Goal: Check status

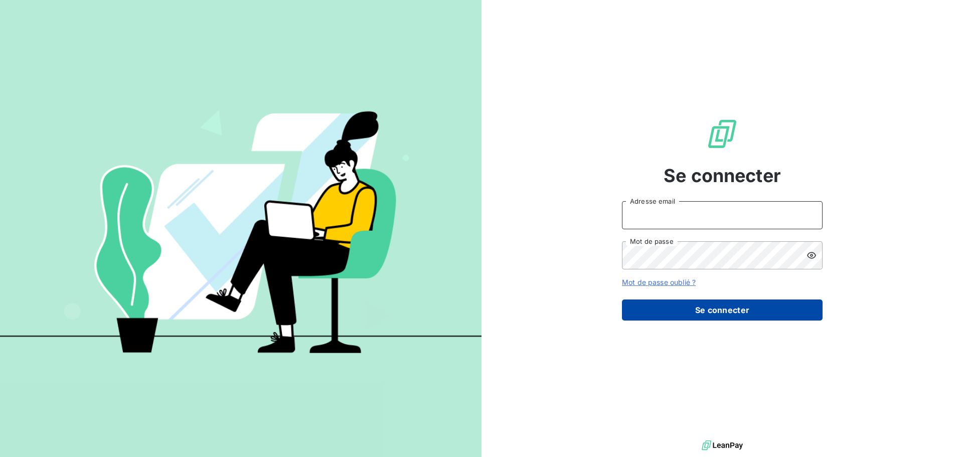
type input "[EMAIL_ADDRESS][DOMAIN_NAME]"
click at [670, 310] on button "Se connecter" at bounding box center [722, 309] width 201 height 21
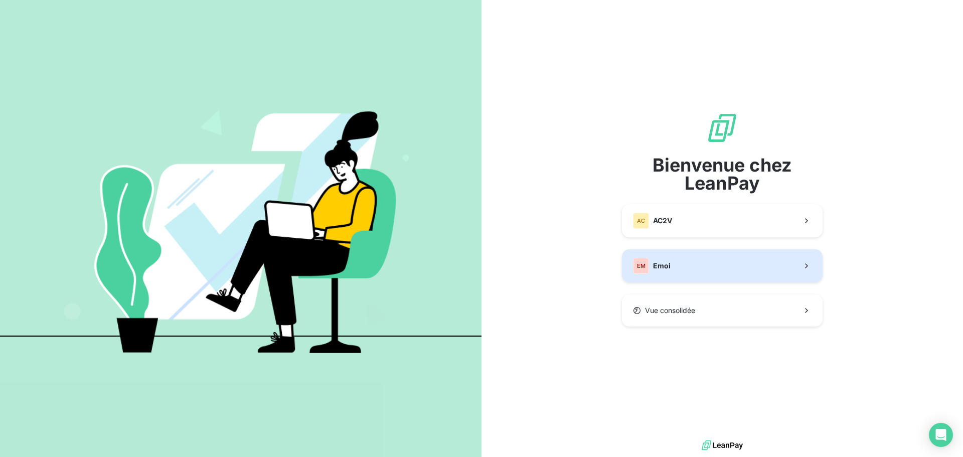
click at [671, 262] on button "EM Emoi" at bounding box center [722, 265] width 201 height 33
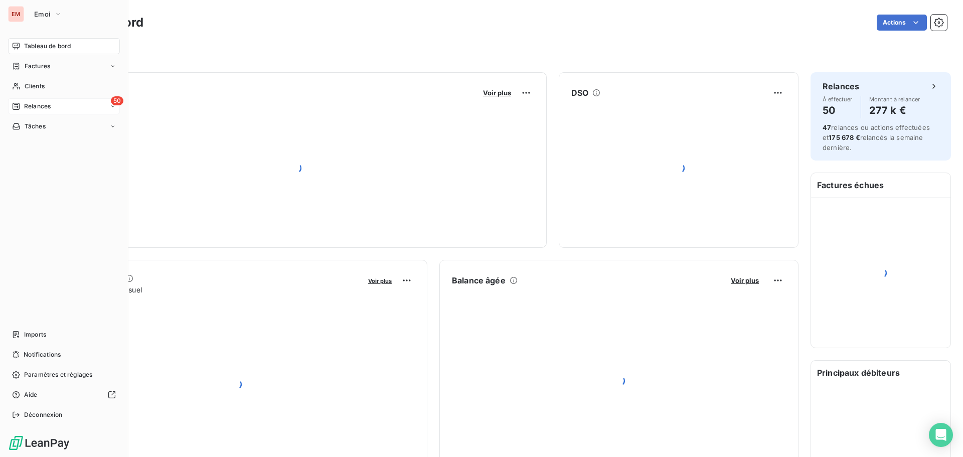
click at [16, 106] on icon at bounding box center [16, 106] width 8 height 8
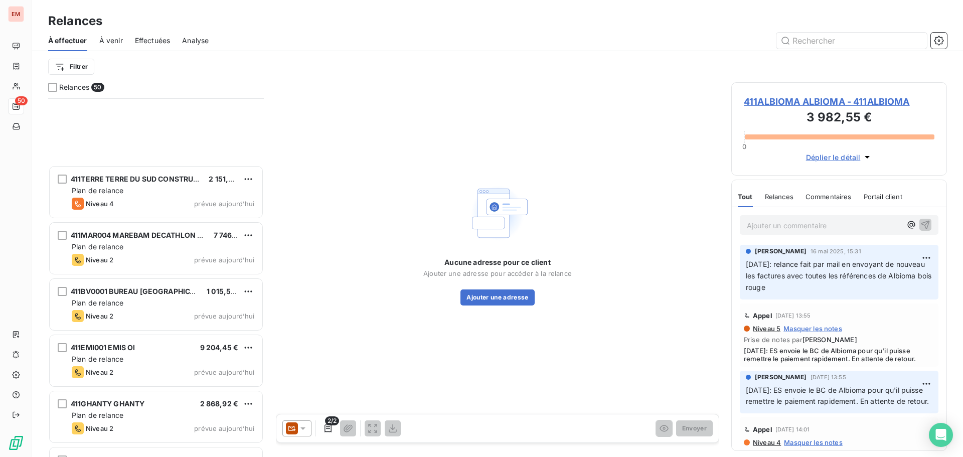
scroll to position [2450, 0]
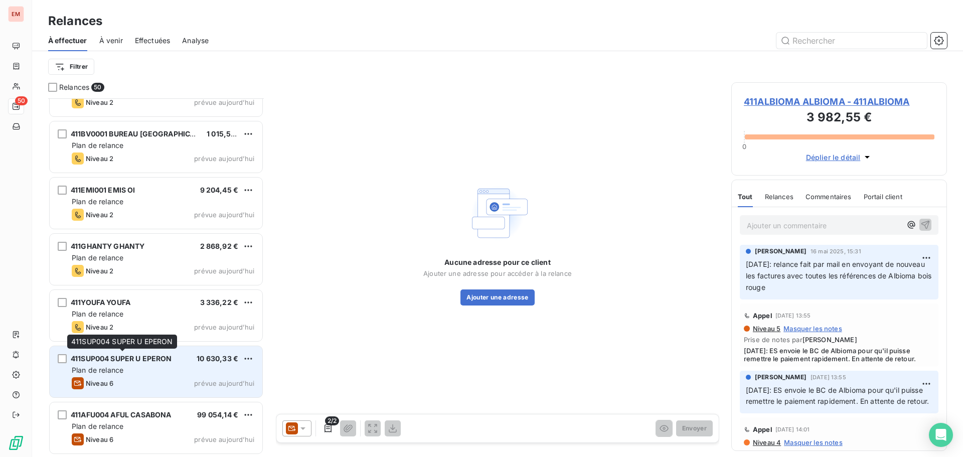
click at [137, 363] on div "411SUP004 SUPER U EPERON" at bounding box center [121, 358] width 101 height 10
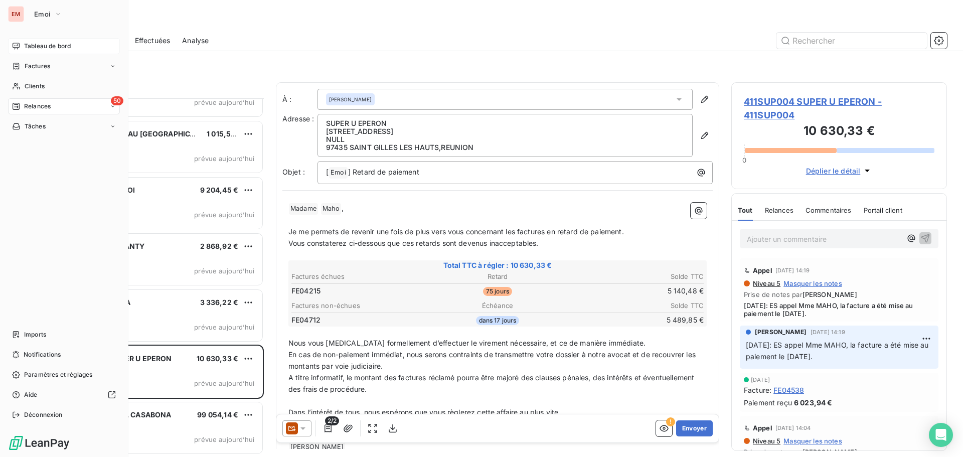
click at [47, 46] on span "Tableau de bord" at bounding box center [47, 46] width 47 height 9
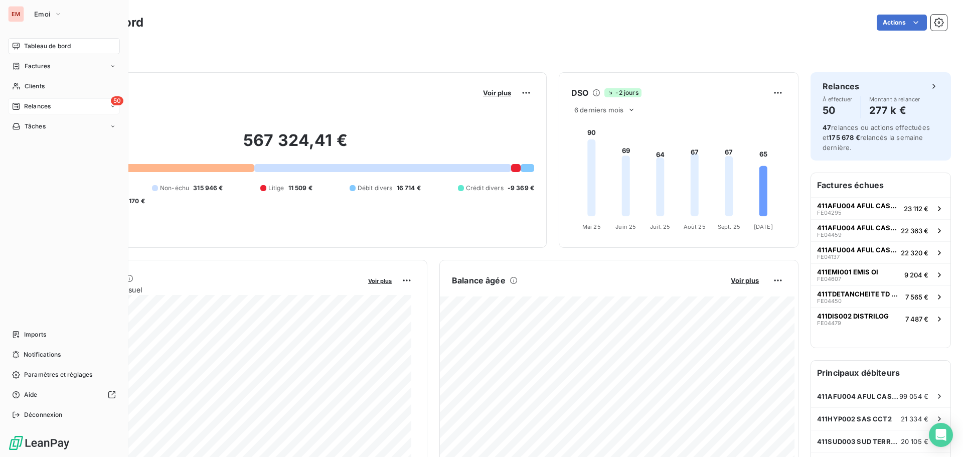
click at [12, 107] on icon at bounding box center [16, 106] width 8 height 8
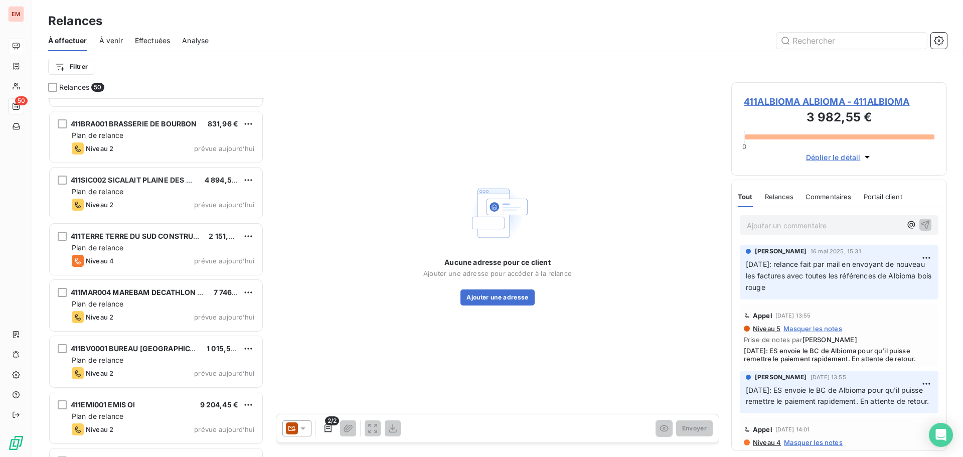
scroll to position [2149, 0]
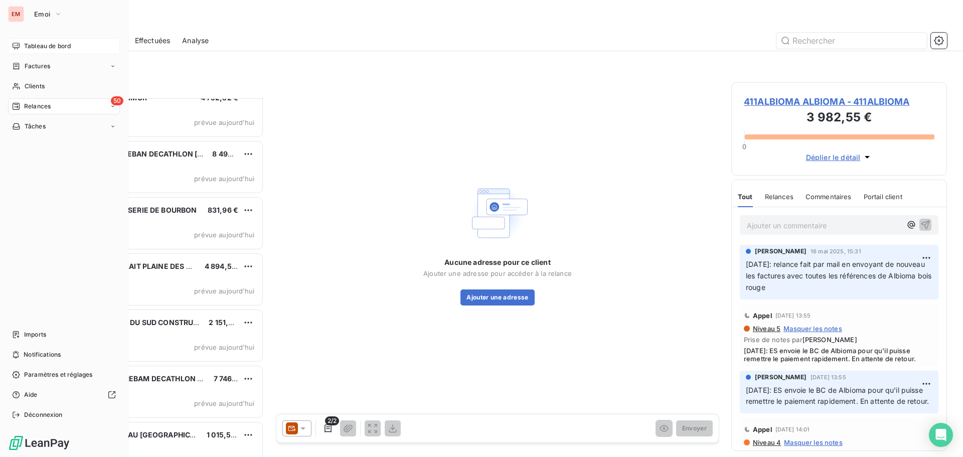
drag, startPoint x: 30, startPoint y: 41, endPoint x: 37, endPoint y: 41, distance: 7.0
click at [31, 41] on div "Tableau de bord" at bounding box center [64, 46] width 112 height 16
